Goal: Task Accomplishment & Management: Use online tool/utility

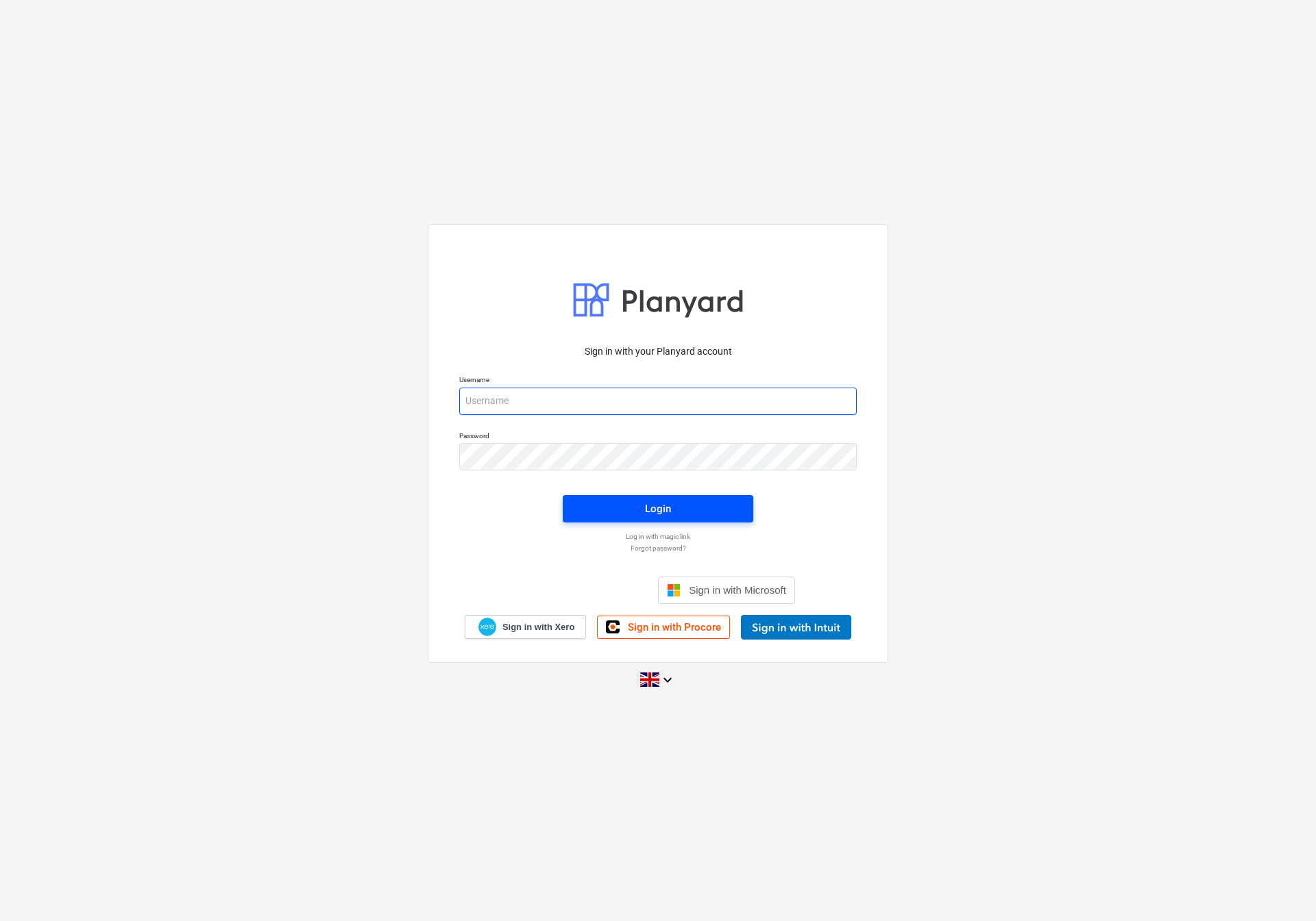
type input "[EMAIL_ADDRESS][DOMAIN_NAME]"
click at [625, 500] on span "Login" at bounding box center [658, 508] width 158 height 18
